Goal: Navigation & Orientation: Find specific page/section

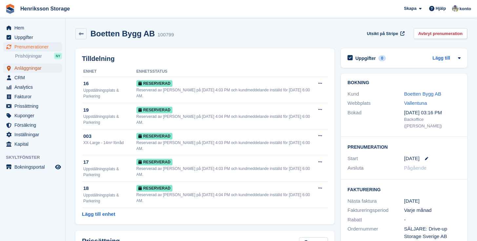
click at [23, 70] on span "Anläggningar" at bounding box center [33, 68] width 39 height 9
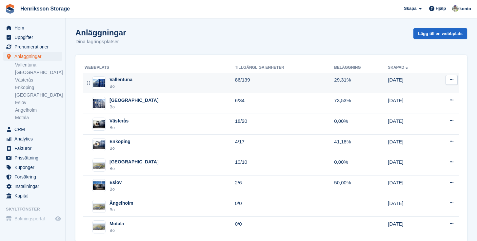
click at [132, 83] on div "Vallentuna" at bounding box center [121, 79] width 23 height 7
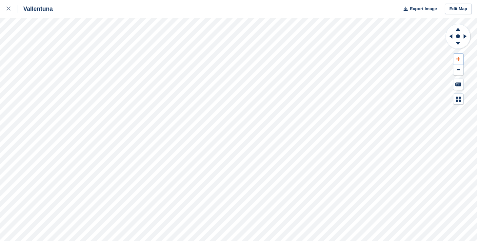
click at [459, 59] on icon at bounding box center [459, 59] width 4 height 5
click at [462, 38] on icon at bounding box center [466, 36] width 8 height 17
click at [455, 37] on rect at bounding box center [458, 36] width 8 height 8
click at [451, 37] on icon at bounding box center [451, 36] width 3 height 5
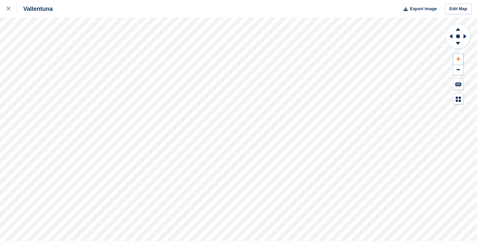
click at [458, 56] on button at bounding box center [459, 59] width 10 height 11
click at [450, 35] on icon at bounding box center [450, 36] width 8 height 17
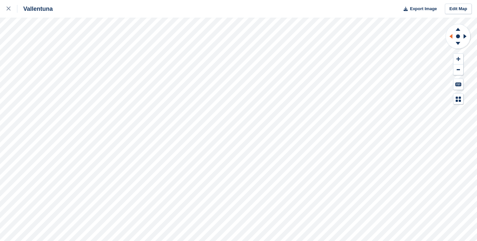
click at [450, 35] on icon at bounding box center [450, 36] width 8 height 17
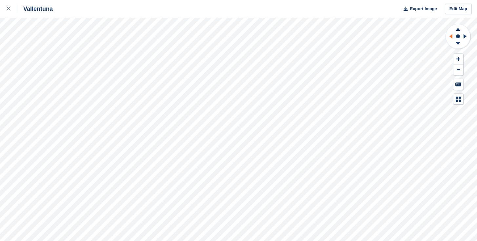
click at [450, 35] on icon at bounding box center [450, 36] width 8 height 17
click at [460, 31] on icon at bounding box center [458, 28] width 17 height 8
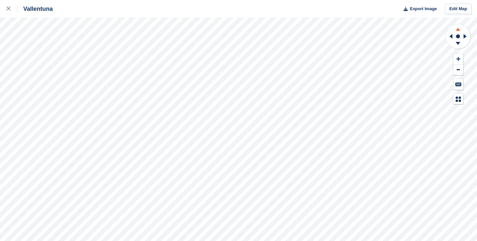
click at [460, 31] on icon at bounding box center [458, 28] width 17 height 8
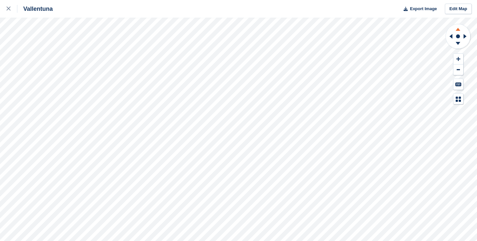
click at [460, 31] on icon at bounding box center [458, 28] width 17 height 8
click at [458, 43] on icon at bounding box center [458, 43] width 5 height 3
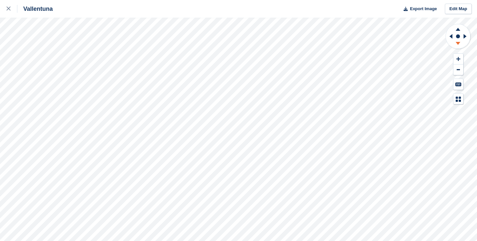
click at [458, 43] on icon at bounding box center [458, 43] width 5 height 3
click at [458, 31] on icon at bounding box center [458, 28] width 17 height 8
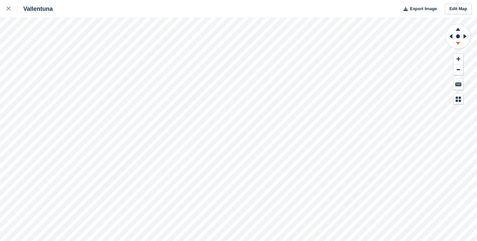
click at [457, 43] on icon at bounding box center [458, 43] width 5 height 3
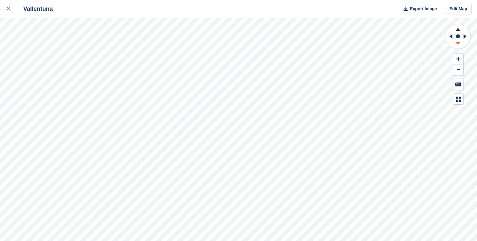
click at [457, 43] on icon at bounding box center [458, 43] width 5 height 3
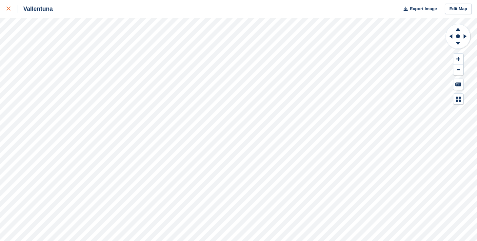
click at [10, 9] on div at bounding box center [12, 9] width 11 height 8
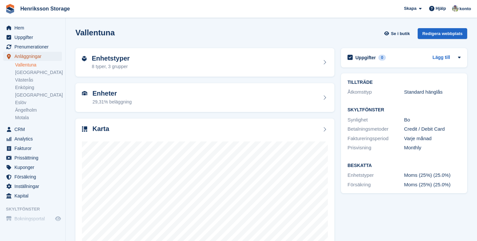
click at [41, 58] on span "Anläggningar" at bounding box center [33, 56] width 39 height 9
click at [46, 30] on span "Hem" at bounding box center [33, 27] width 39 height 9
